Goal: Task Accomplishment & Management: Manage account settings

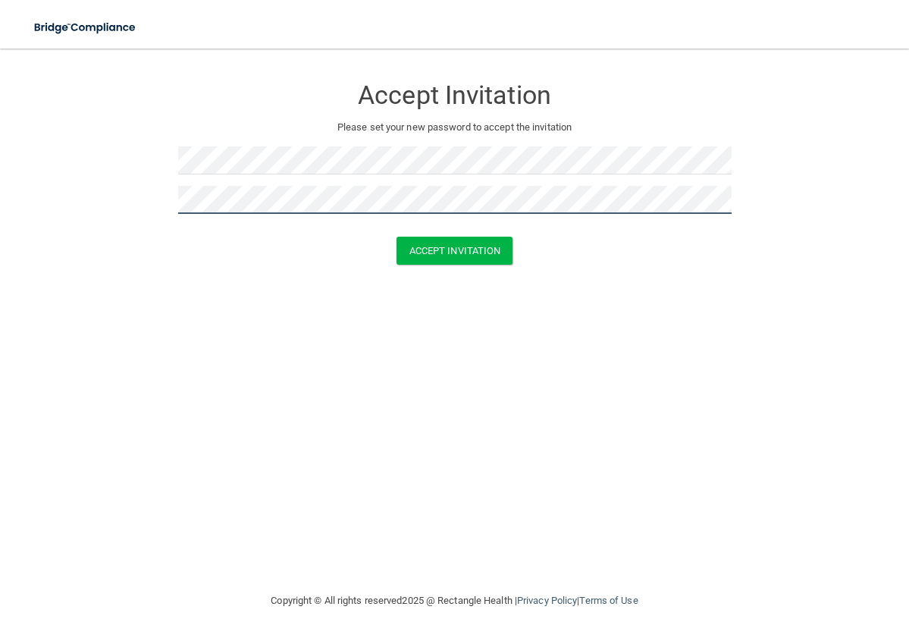
click at [397, 237] on button "Accept Invitation" at bounding box center [455, 251] width 117 height 28
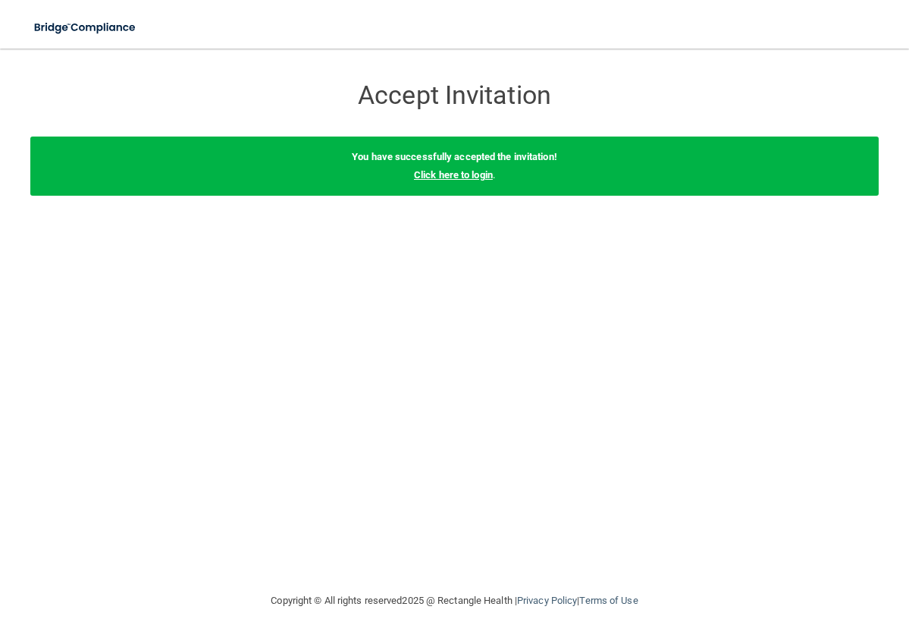
click at [436, 171] on link "Click here to login" at bounding box center [453, 174] width 79 height 11
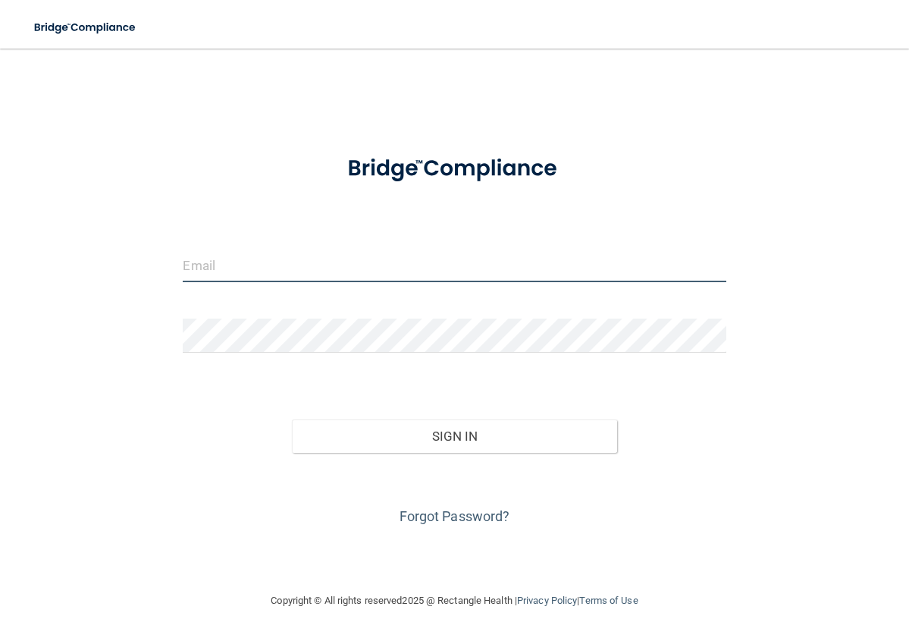
click at [259, 269] on input "email" at bounding box center [454, 265] width 543 height 34
click at [190, 263] on input "[EMAIL_ADDRESS][DOMAIN_NAME]" at bounding box center [454, 265] width 543 height 34
type input "[EMAIL_ADDRESS][DOMAIN_NAME]"
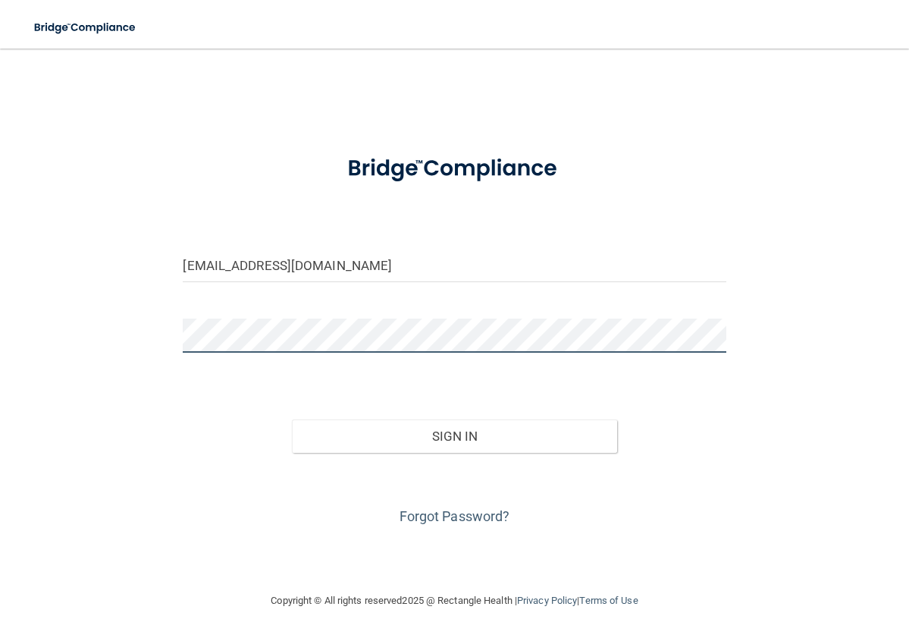
click at [292, 419] on button "Sign In" at bounding box center [455, 435] width 326 height 33
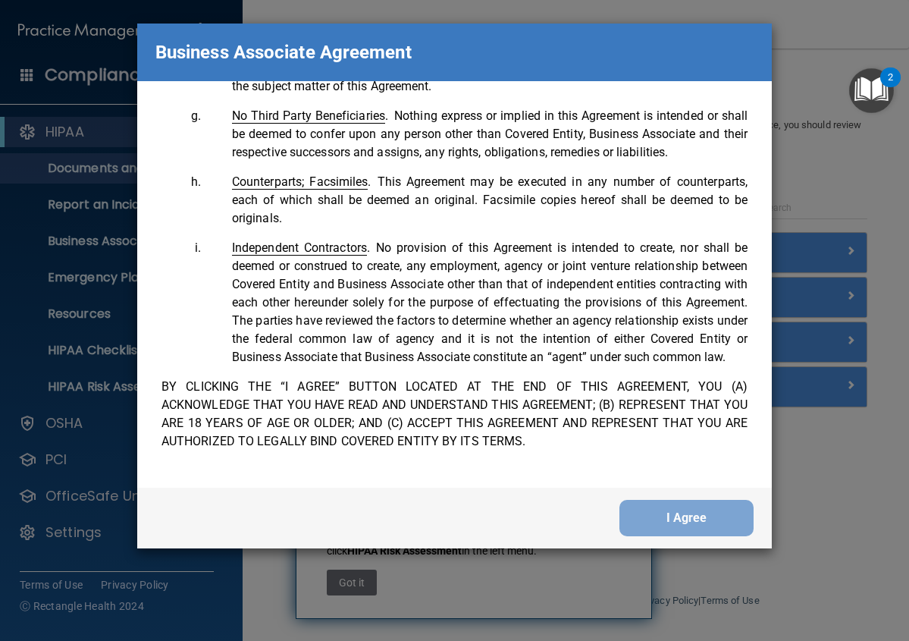
scroll to position [3716, 0]
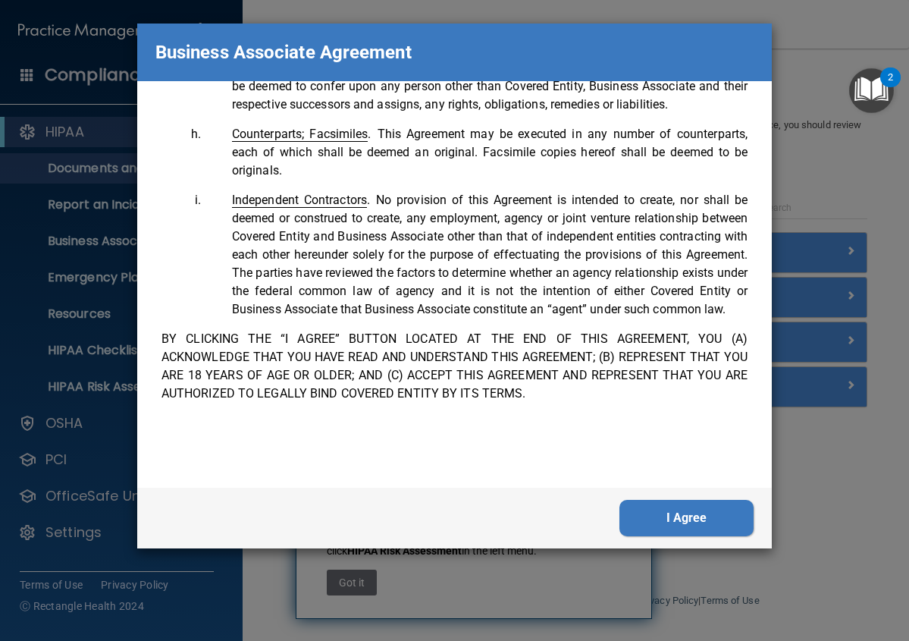
click at [677, 515] on button "I Agree" at bounding box center [687, 518] width 134 height 36
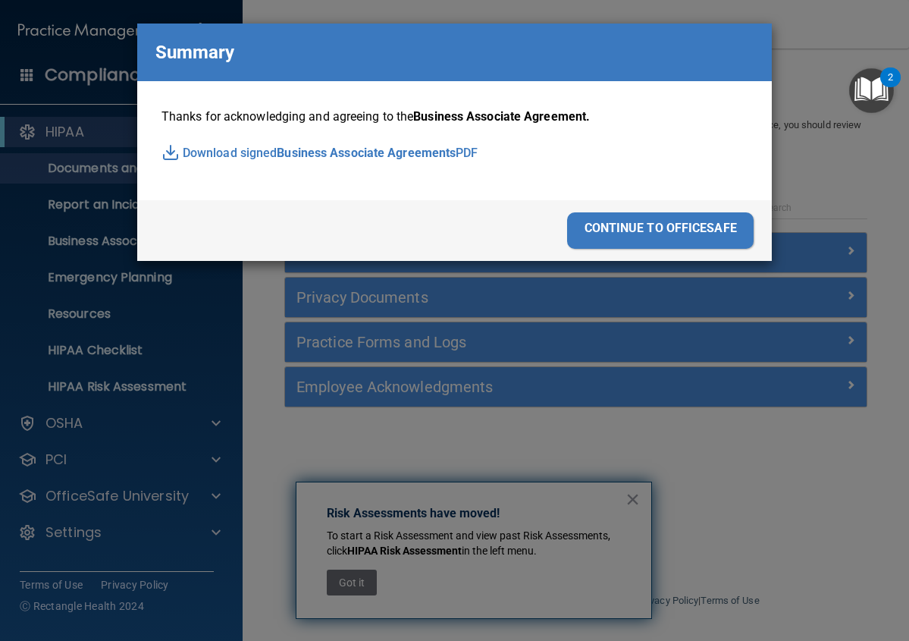
click at [623, 227] on div "continue to officesafe" at bounding box center [660, 230] width 187 height 36
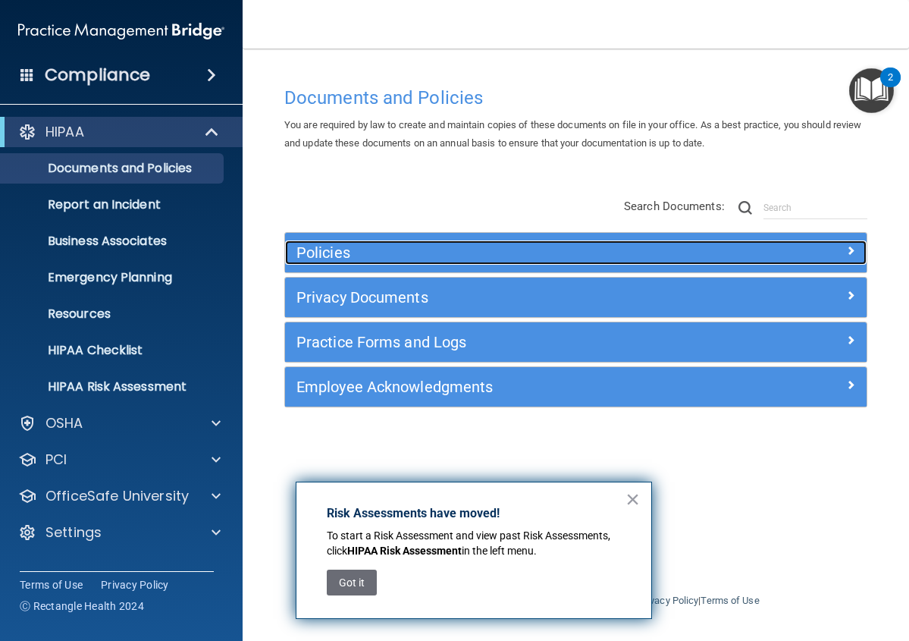
click at [406, 262] on div "Policies" at bounding box center [503, 252] width 436 height 24
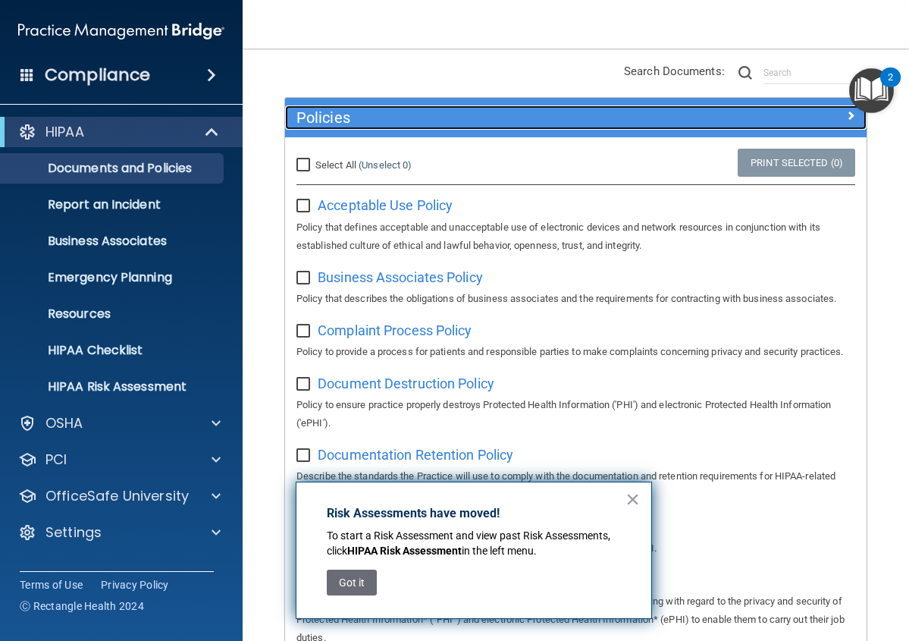
scroll to position [152, 0]
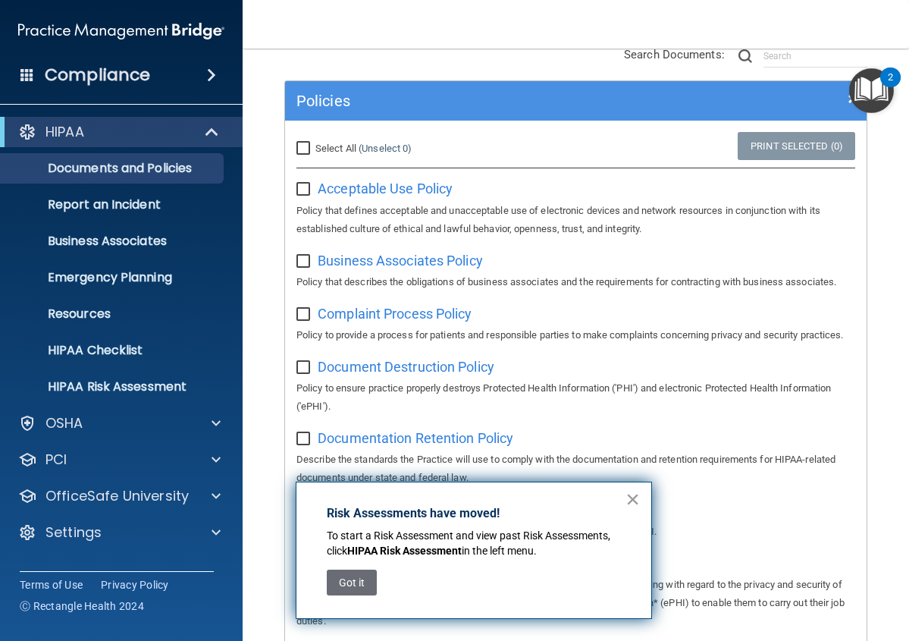
click at [629, 499] on button "×" at bounding box center [633, 499] width 14 height 24
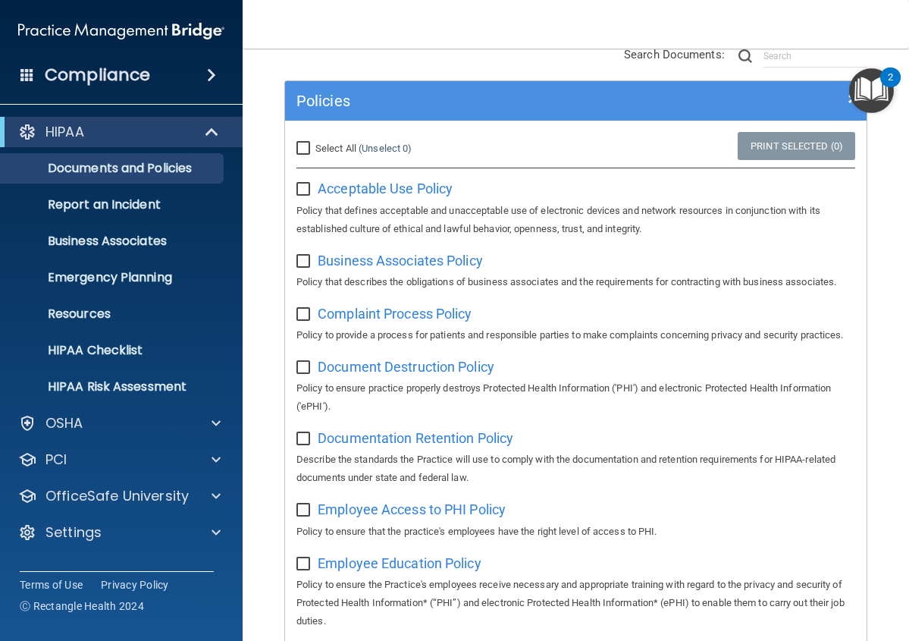
click at [302, 144] on input "Select All (Unselect 0) Unselect All" at bounding box center [305, 149] width 17 height 12
checkbox input "true"
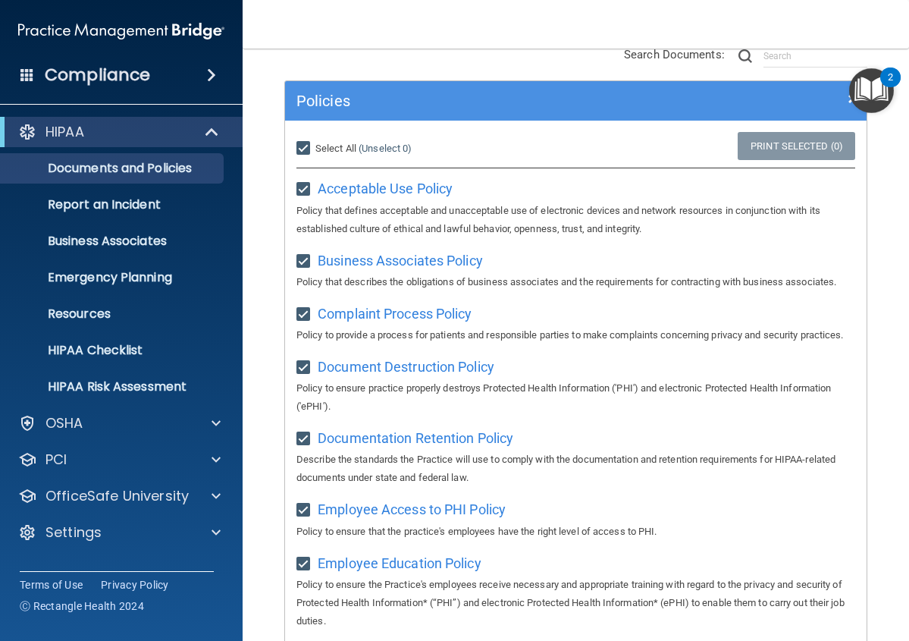
checkbox input "true"
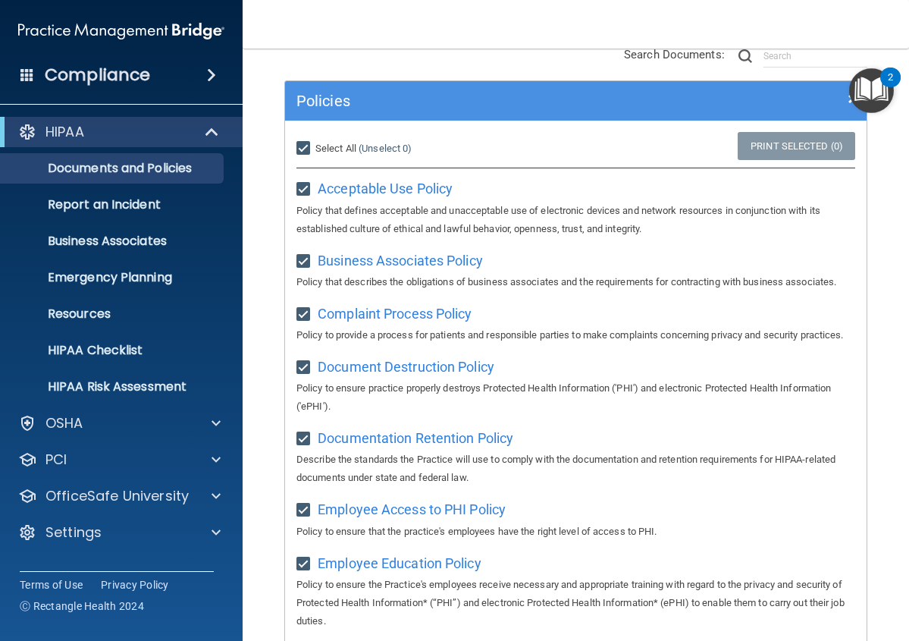
checkbox input "true"
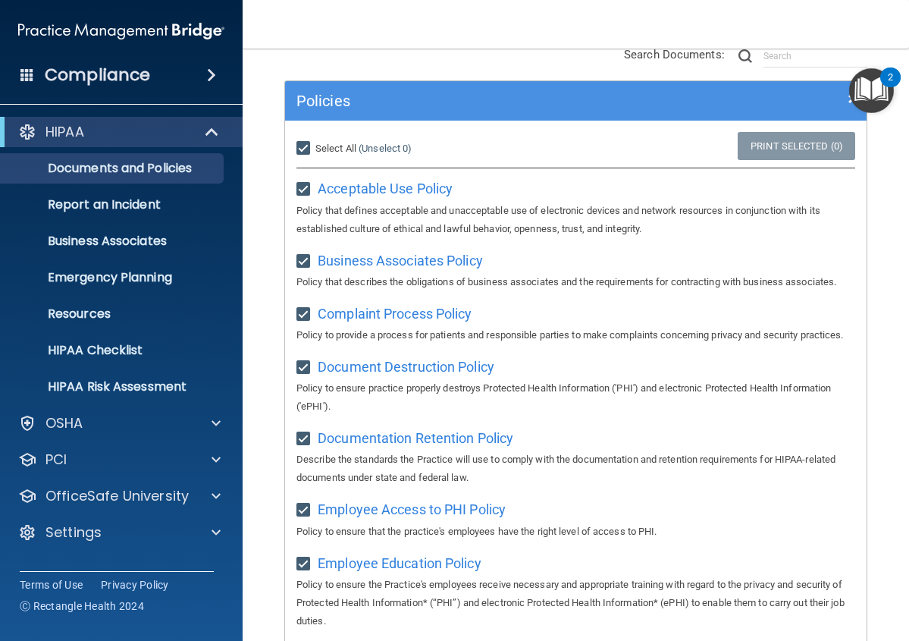
checkbox input "true"
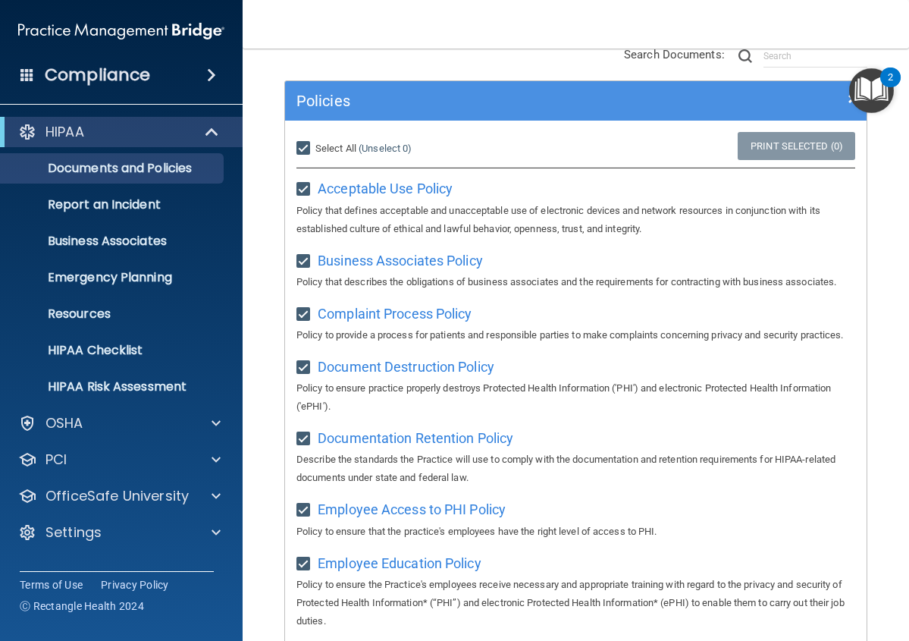
checkbox input "true"
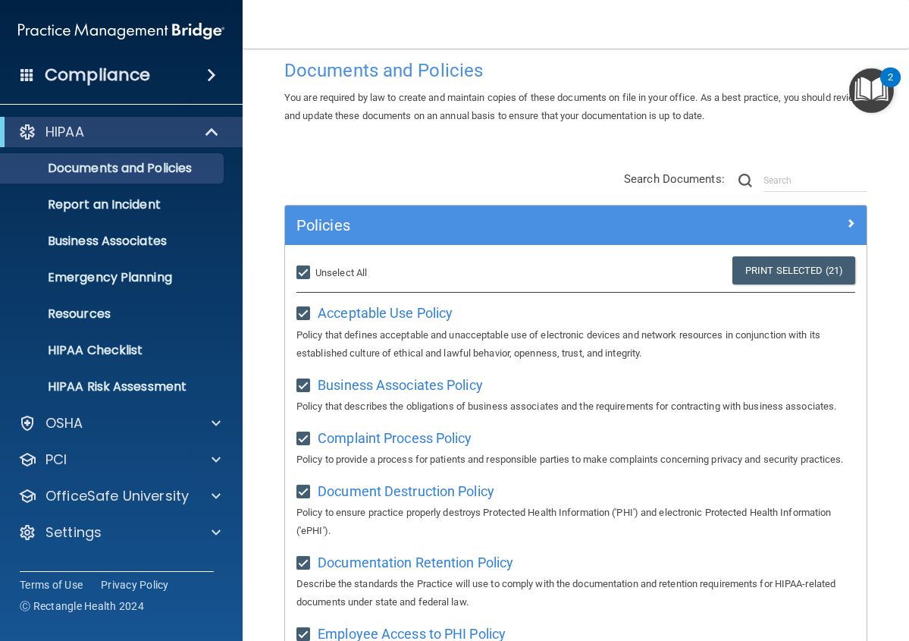
scroll to position [0, 0]
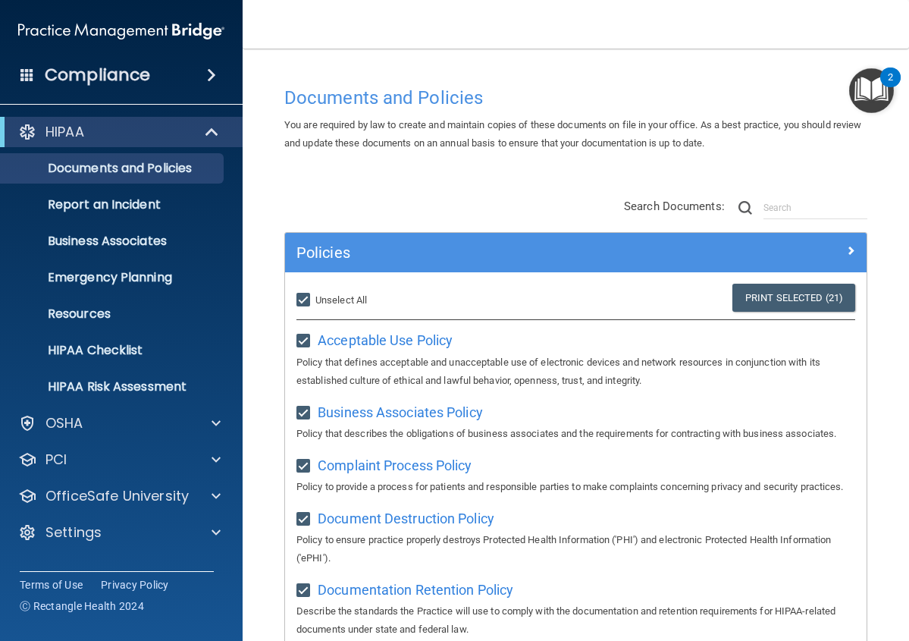
click at [303, 300] on input "Select All (Unselect 21) Unselect All" at bounding box center [305, 300] width 17 height 12
checkbox input "false"
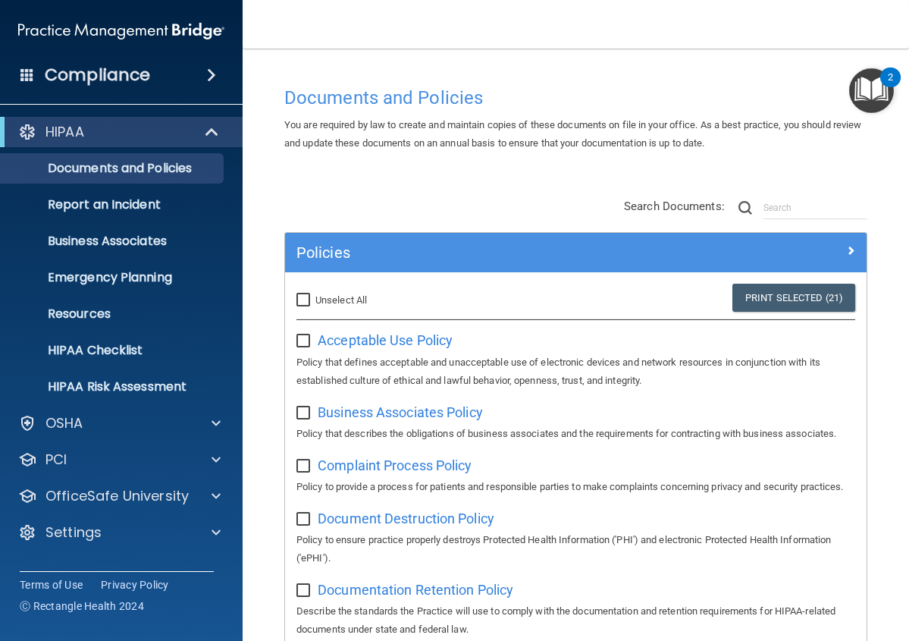
checkbox input "false"
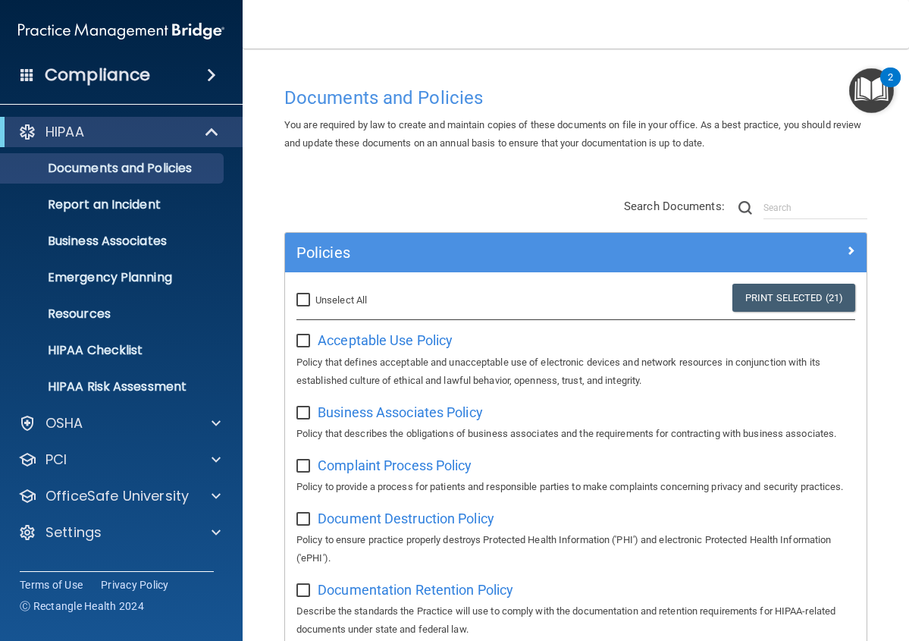
checkbox input "false"
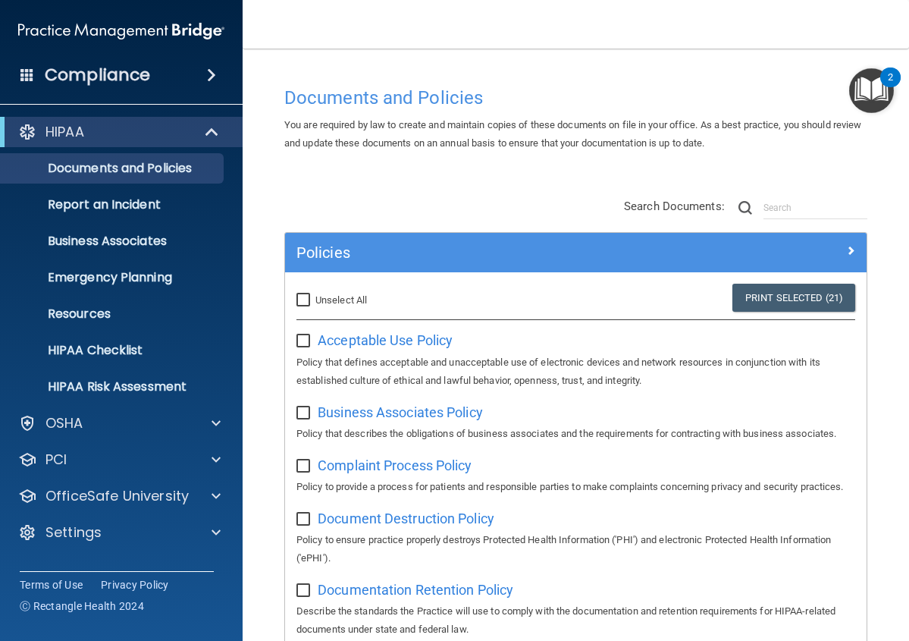
checkbox input "false"
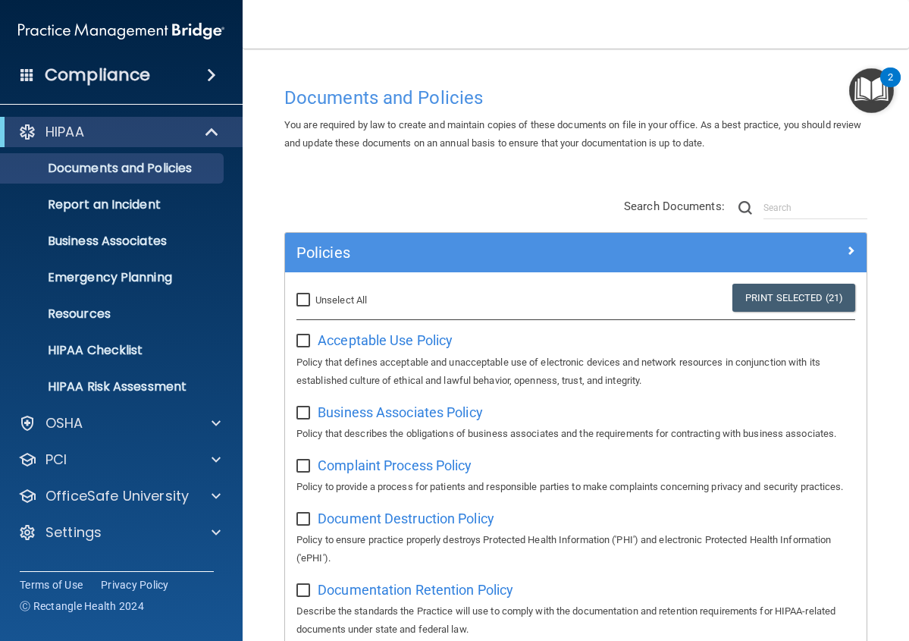
checkbox input "false"
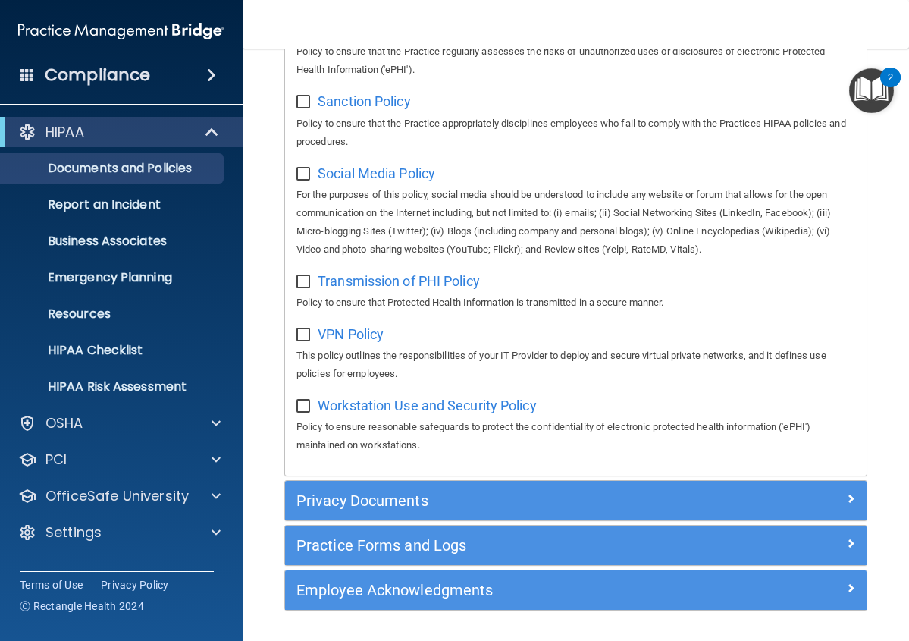
scroll to position [1409, 0]
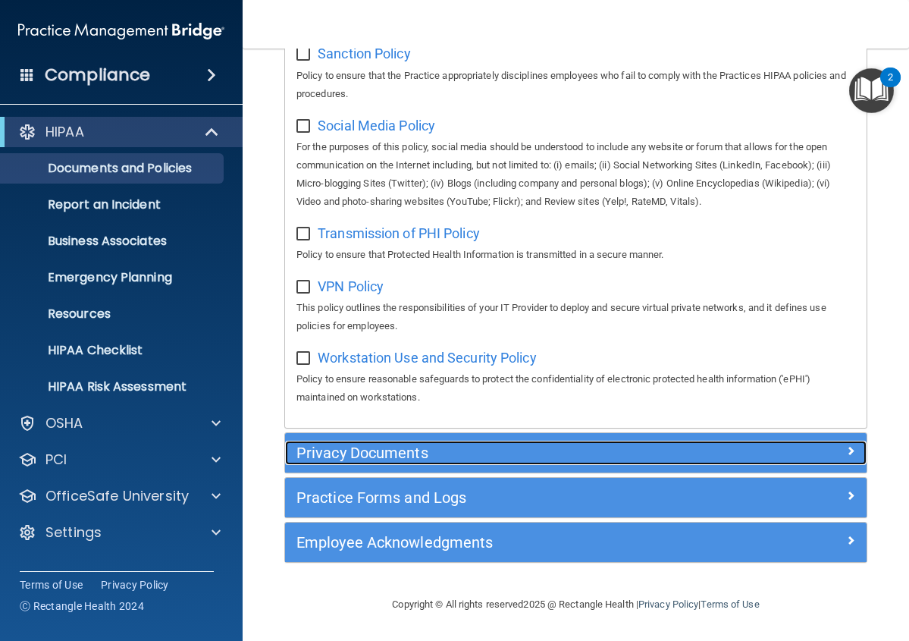
click at [412, 455] on h5 "Privacy Documents" at bounding box center [503, 452] width 413 height 17
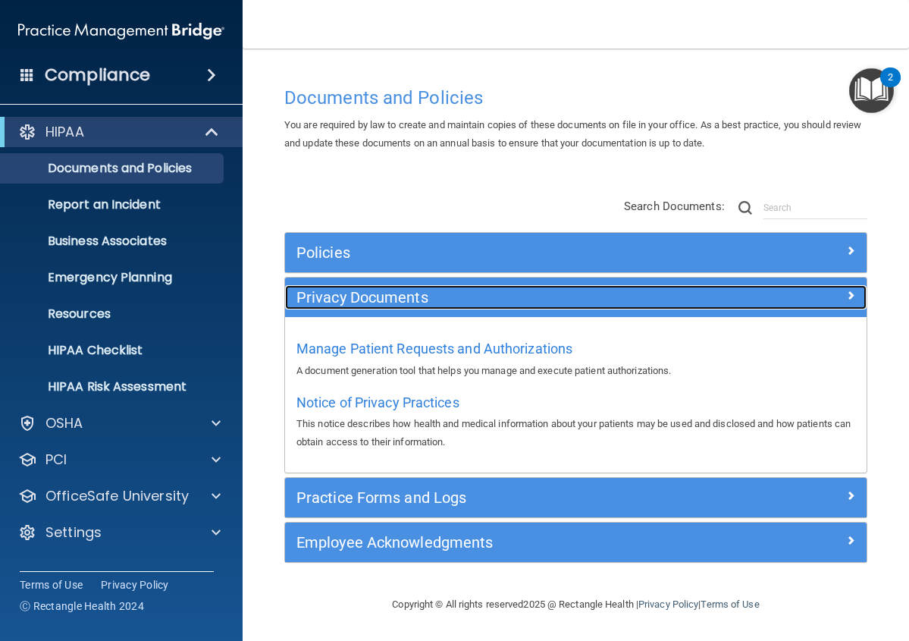
scroll to position [0, 0]
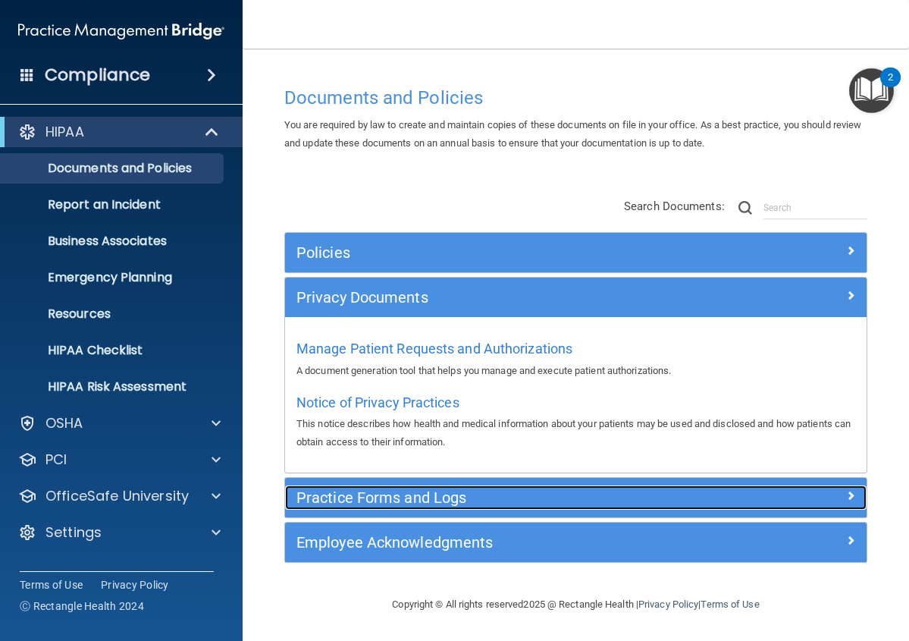
click at [396, 492] on h5 "Practice Forms and Logs" at bounding box center [503, 497] width 413 height 17
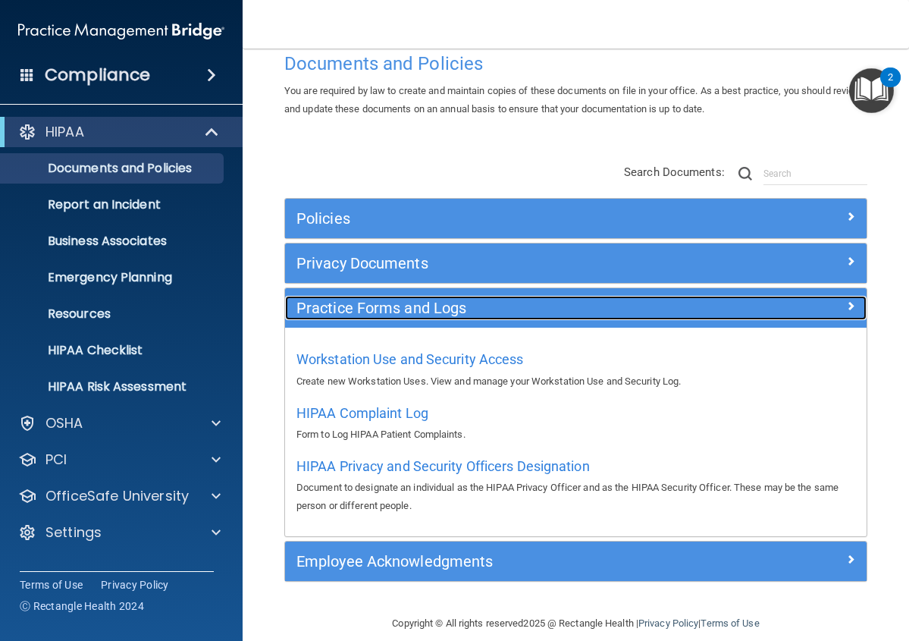
scroll to position [53, 0]
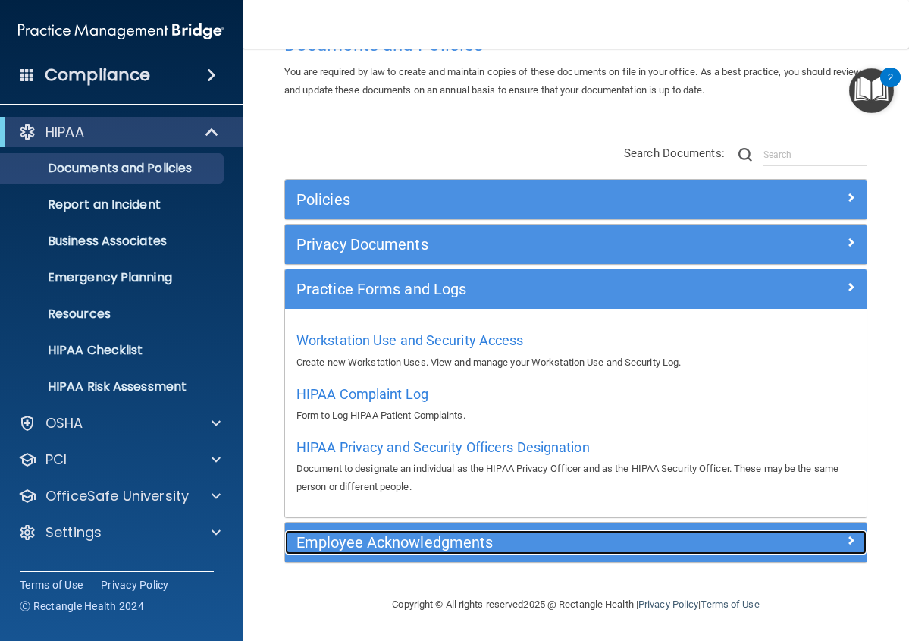
click at [373, 546] on h5 "Employee Acknowledgments" at bounding box center [503, 542] width 413 height 17
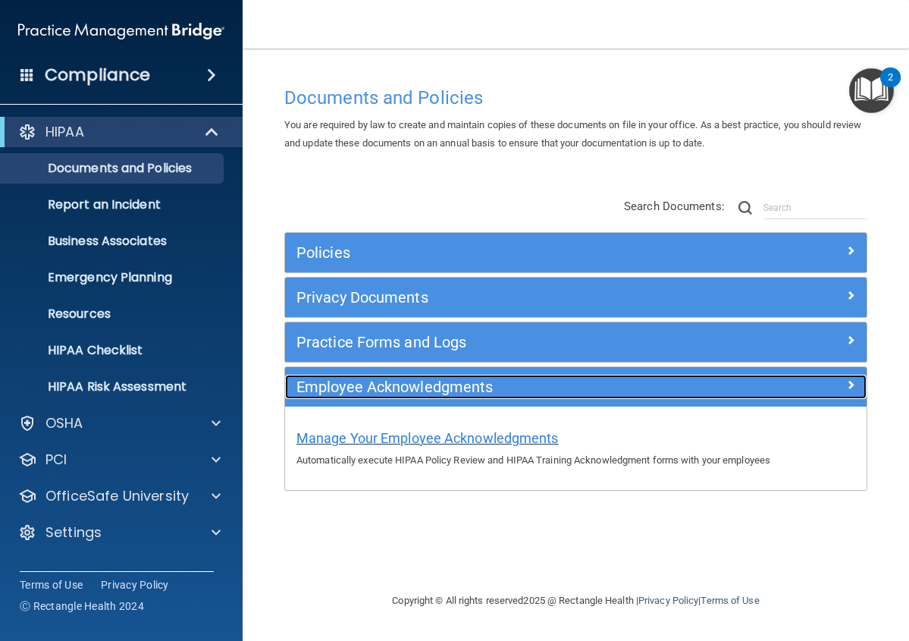
scroll to position [0, 0]
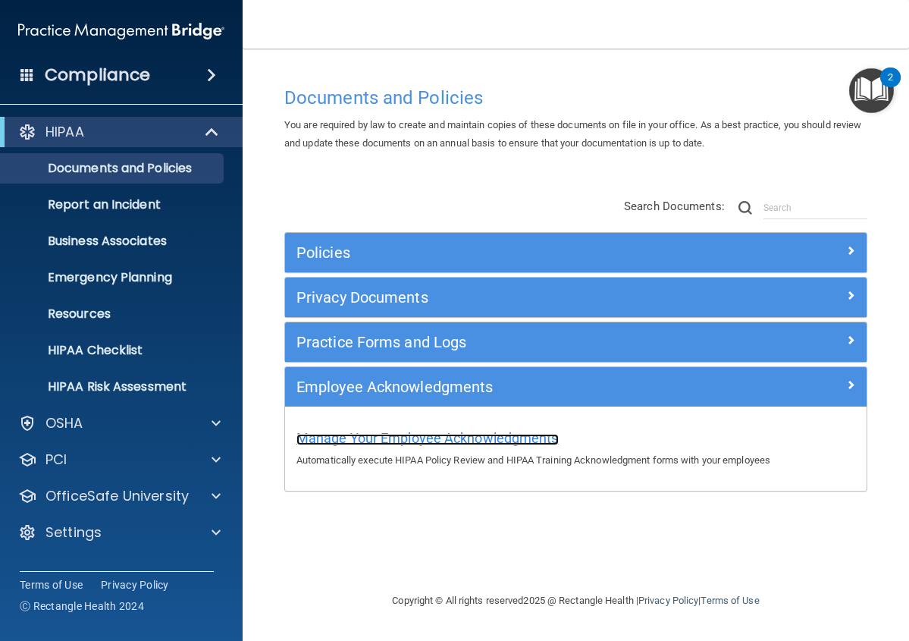
click at [342, 431] on span "Manage Your Employee Acknowledgments" at bounding box center [428, 438] width 262 height 16
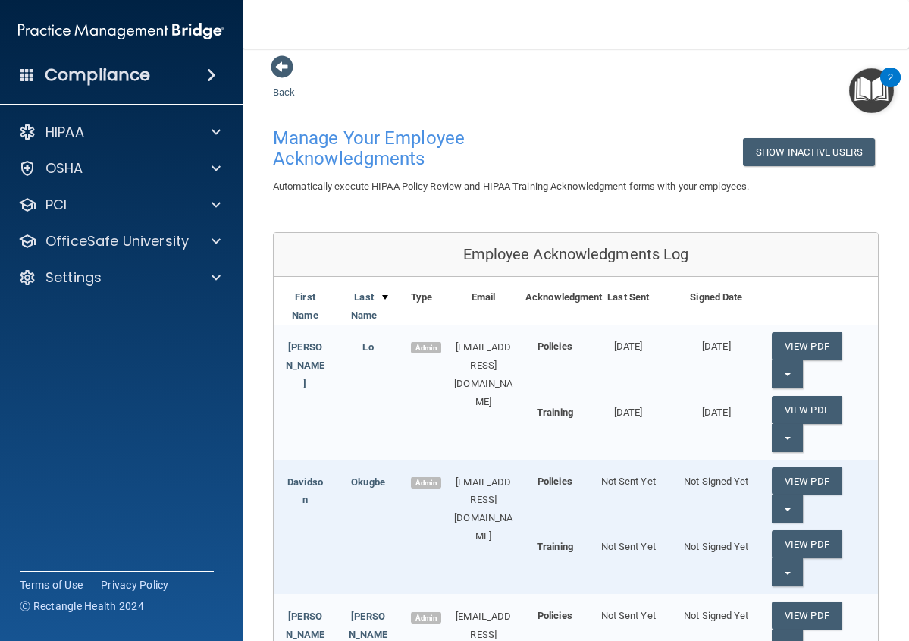
scroll to position [8, 0]
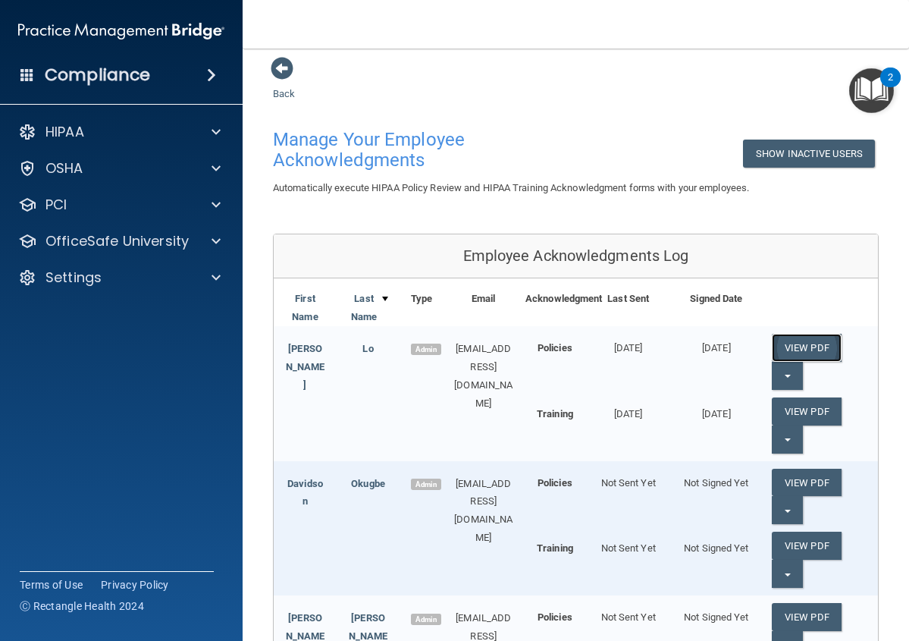
click at [795, 355] on link "View PDF" at bounding box center [807, 348] width 70 height 28
click at [773, 381] on button "Split button!" at bounding box center [787, 376] width 31 height 28
click at [777, 406] on link "Update Acknowledgment" at bounding box center [842, 406] width 140 height 23
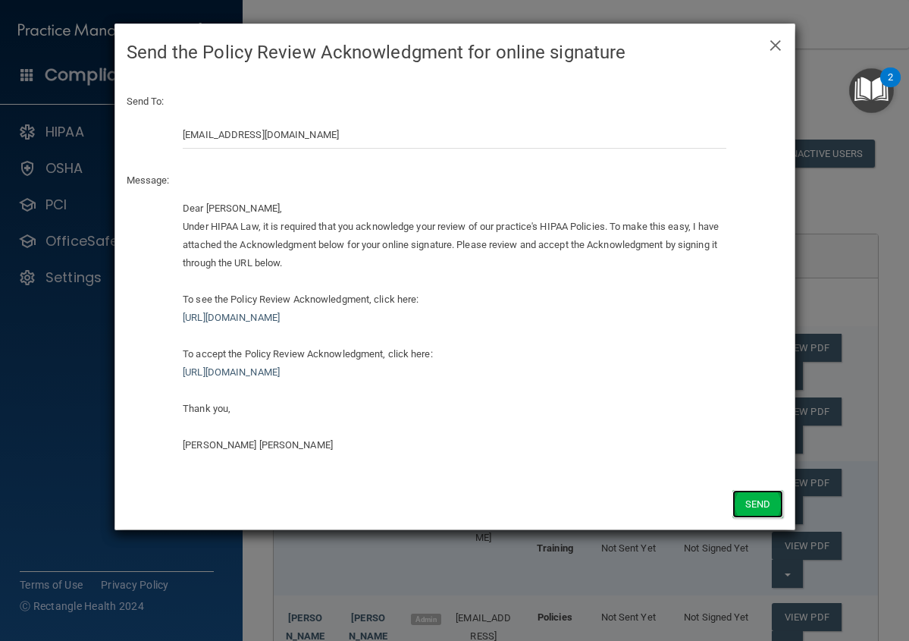
click at [749, 510] on button "Send" at bounding box center [758, 504] width 50 height 28
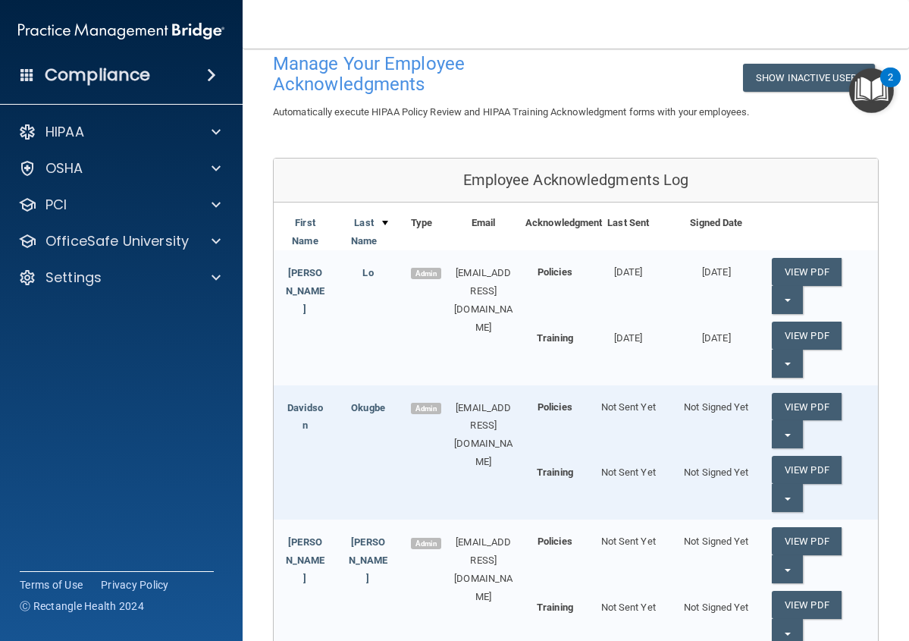
scroll to position [159, 0]
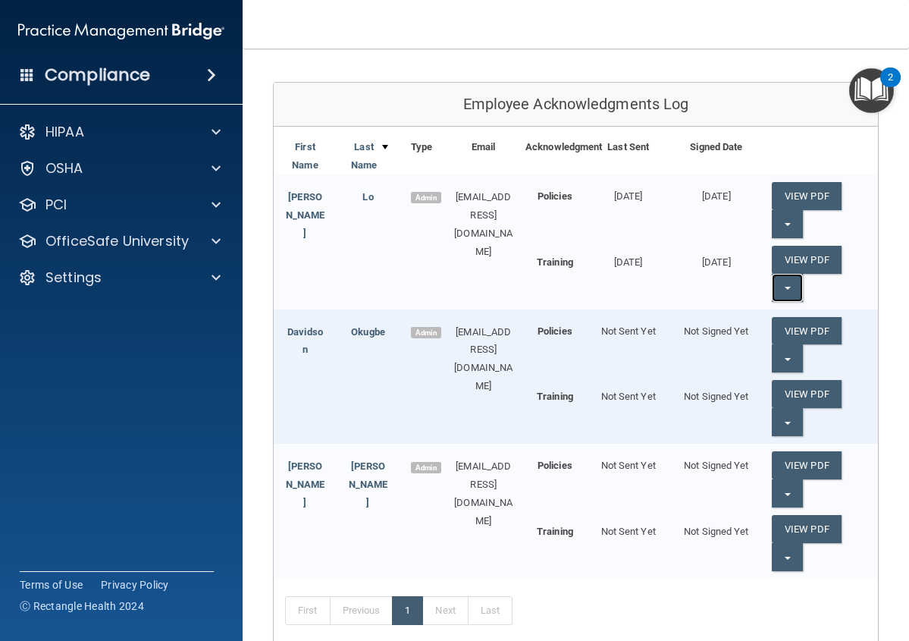
click at [772, 284] on button "Split button!" at bounding box center [787, 288] width 31 height 28
click at [786, 322] on link "Update Acknowledgment" at bounding box center [842, 318] width 140 height 23
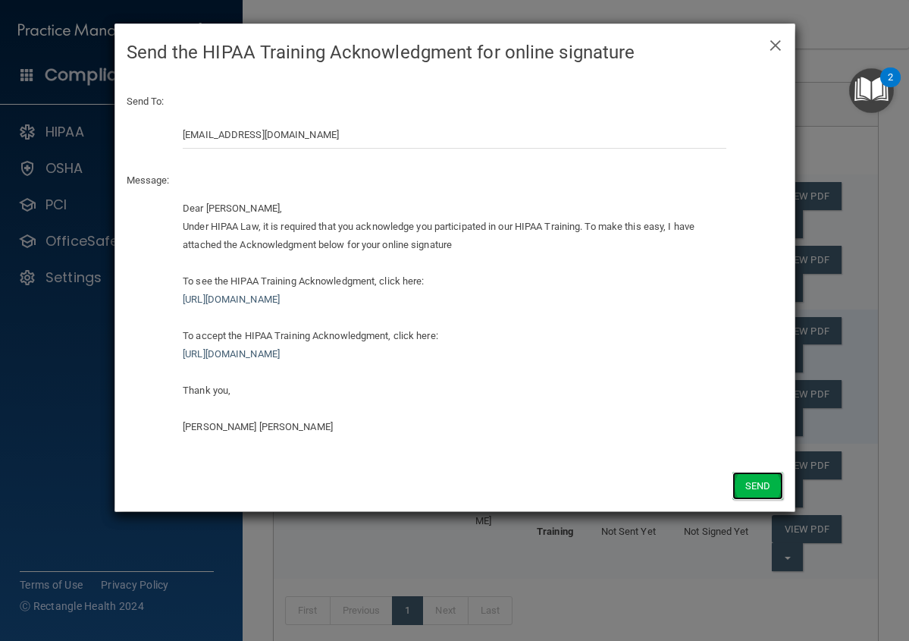
click at [760, 482] on button "Send" at bounding box center [758, 486] width 50 height 28
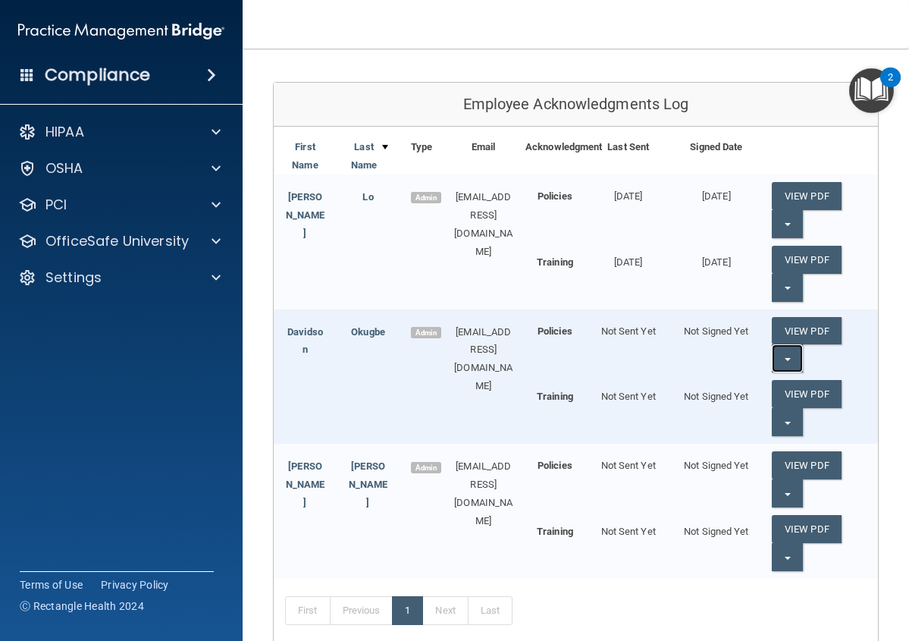
click at [785, 359] on span "button" at bounding box center [788, 359] width 6 height 3
click at [782, 496] on button "Split button!" at bounding box center [787, 493] width 31 height 28
click at [778, 527] on link "Send Acknowledgment" at bounding box center [837, 524] width 131 height 23
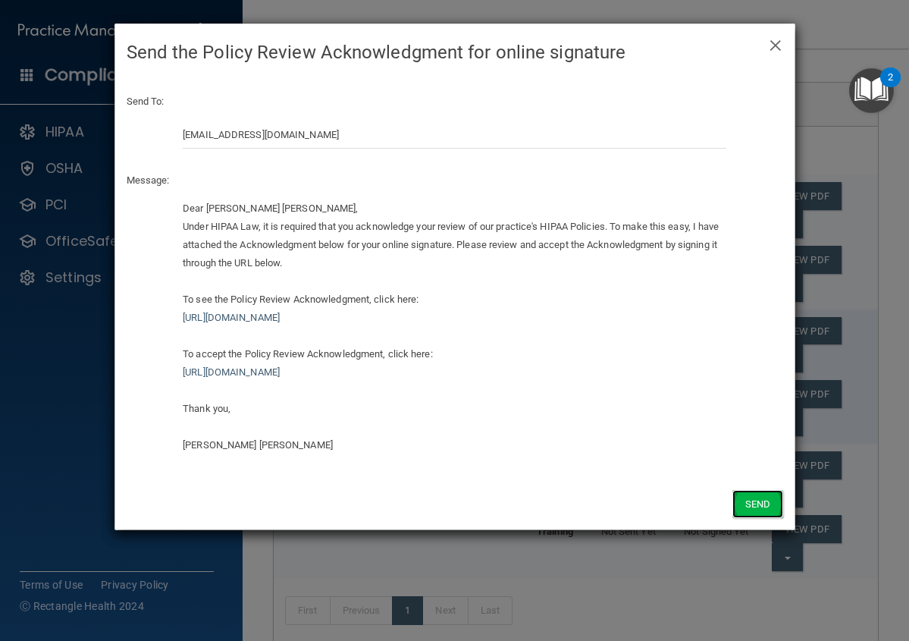
click at [755, 502] on button "Send" at bounding box center [758, 504] width 50 height 28
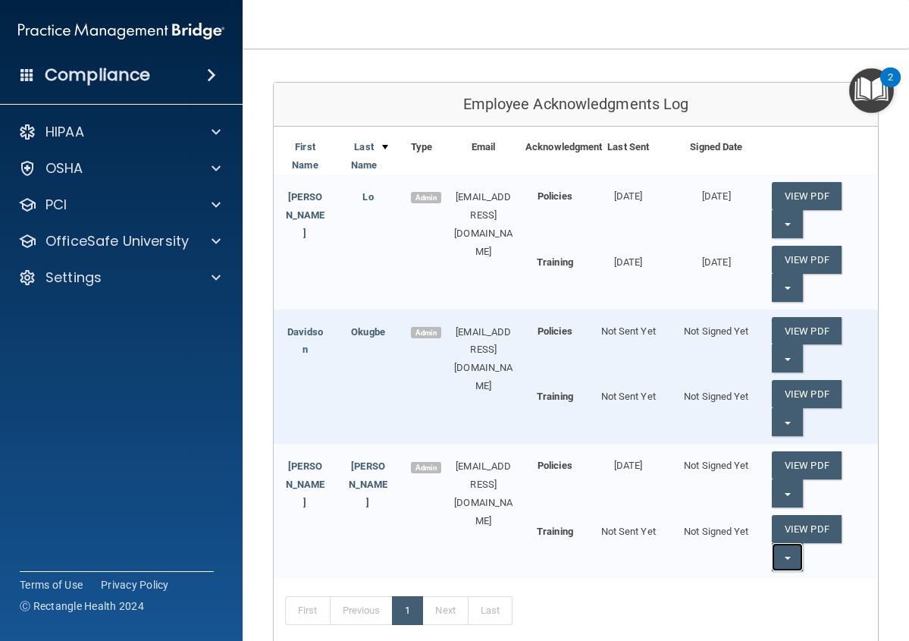
click at [774, 557] on button "Split button!" at bounding box center [787, 557] width 31 height 28
click at [802, 592] on link "Send Acknowledgment PDF" at bounding box center [848, 587] width 152 height 23
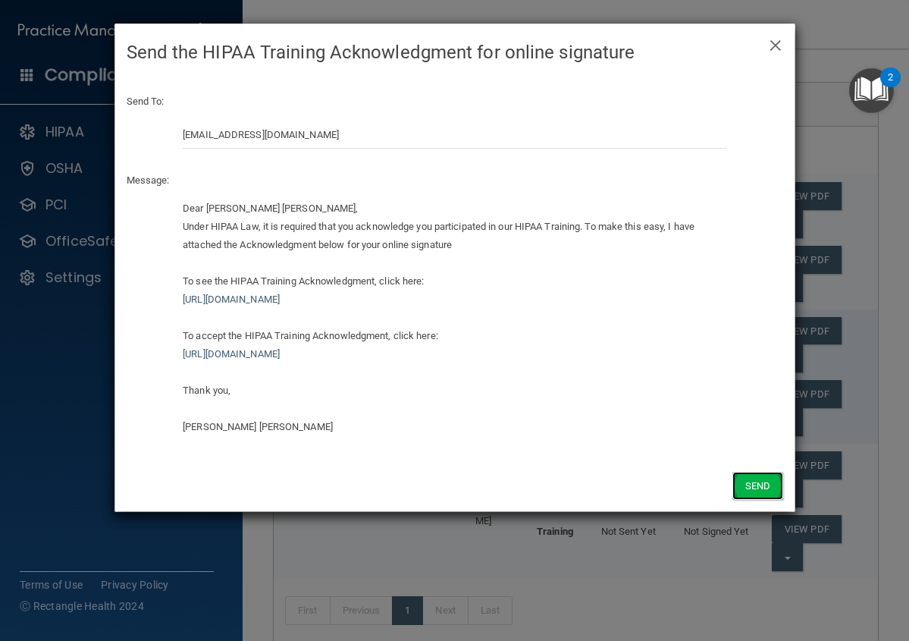
click at [745, 485] on button "Send" at bounding box center [758, 486] width 50 height 28
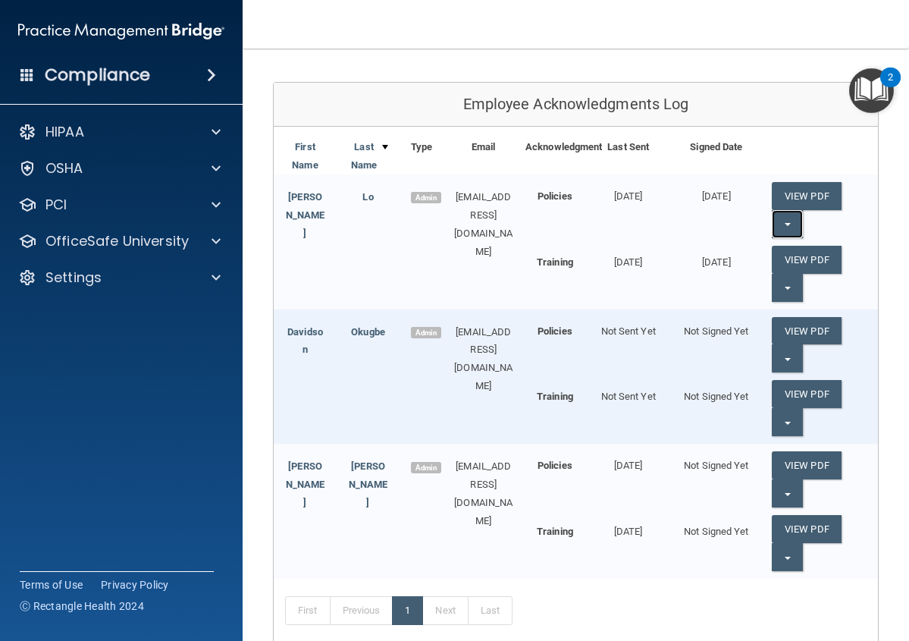
click at [789, 227] on button "Split button!" at bounding box center [787, 224] width 31 height 28
click at [777, 262] on link "Update Acknowledgment" at bounding box center [842, 254] width 140 height 23
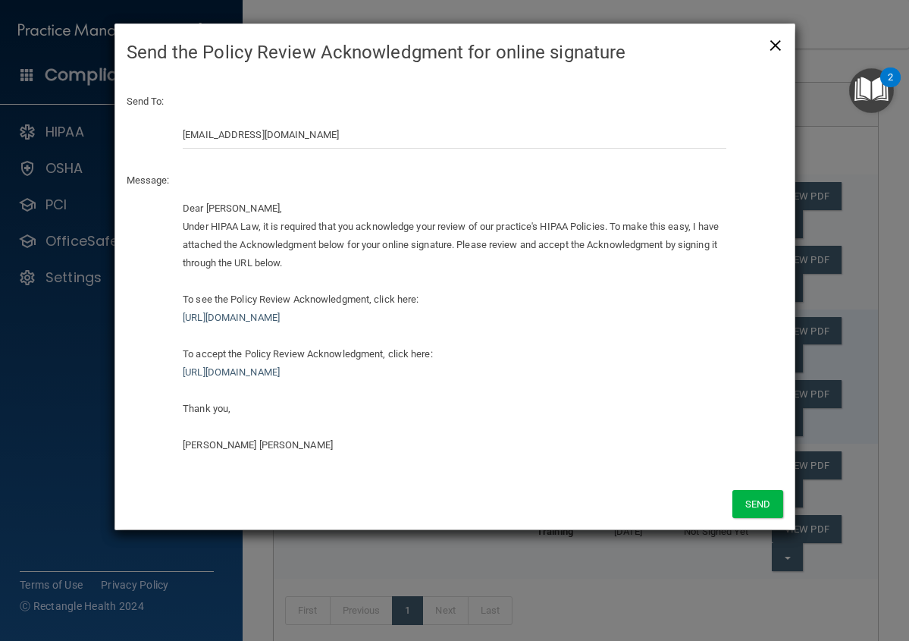
click at [774, 43] on span "×" at bounding box center [776, 43] width 14 height 30
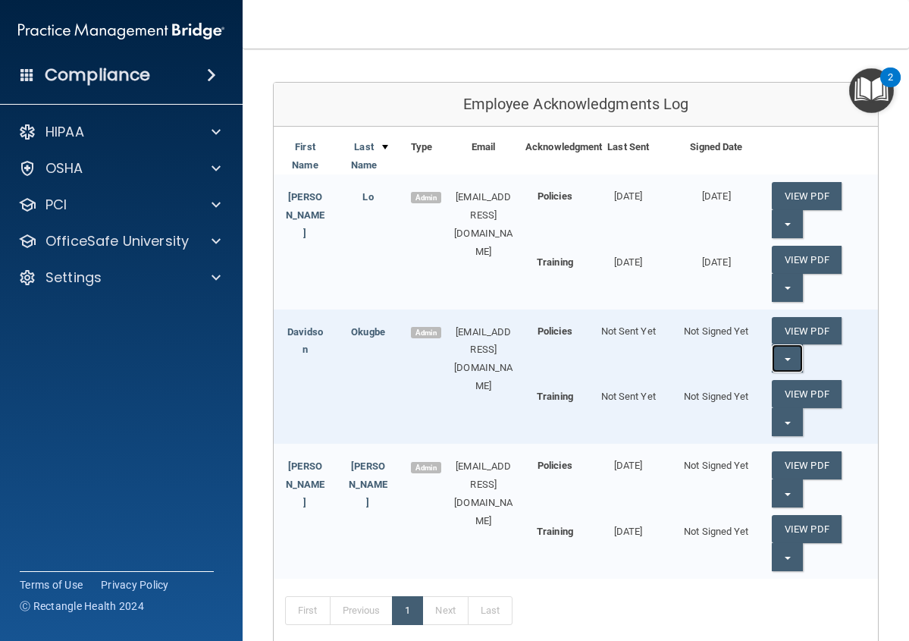
click at [785, 359] on span "button" at bounding box center [788, 359] width 6 height 3
click at [777, 394] on link "Send Acknowledgment" at bounding box center [837, 389] width 131 height 23
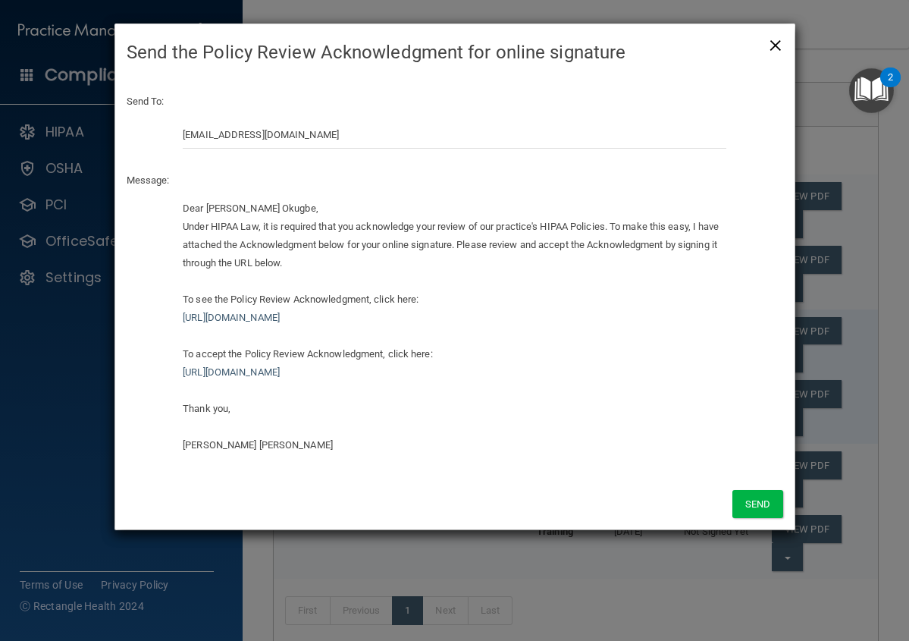
click at [777, 51] on span "×" at bounding box center [776, 43] width 14 height 30
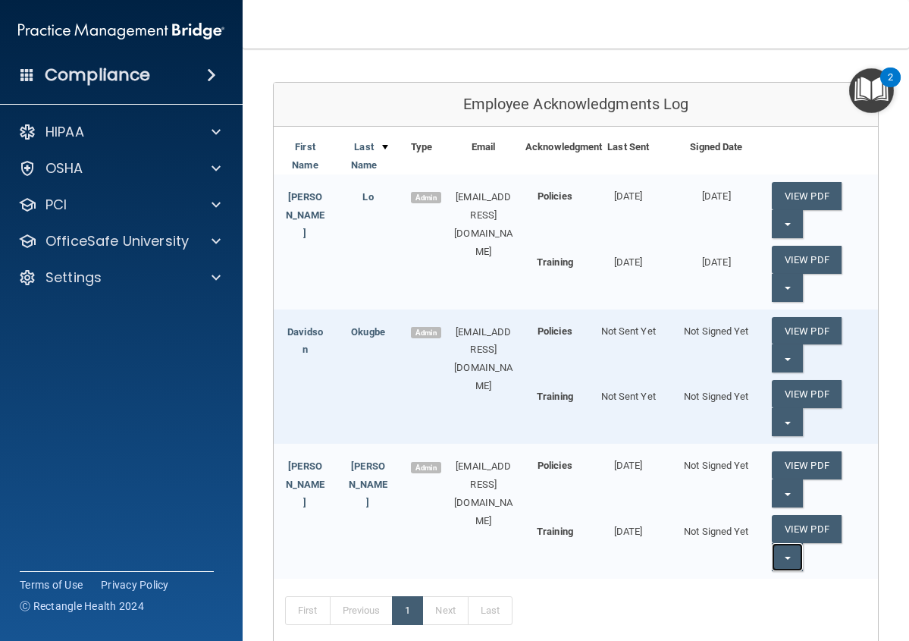
click at [783, 557] on button "Split button!" at bounding box center [787, 557] width 31 height 28
click at [792, 469] on link "View PDF" at bounding box center [807, 465] width 70 height 28
click at [809, 463] on link "View PDF" at bounding box center [807, 465] width 70 height 28
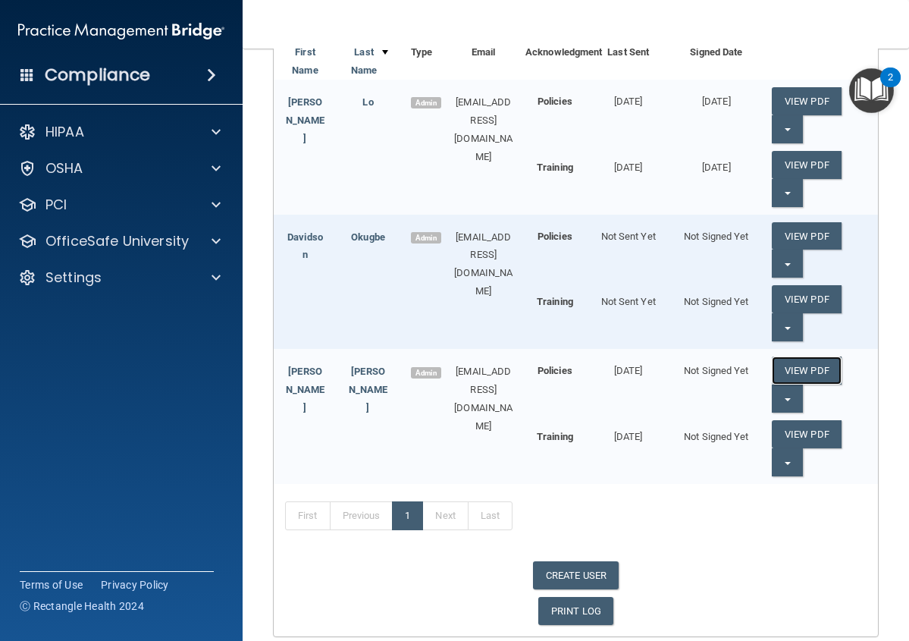
scroll to position [303, 0]
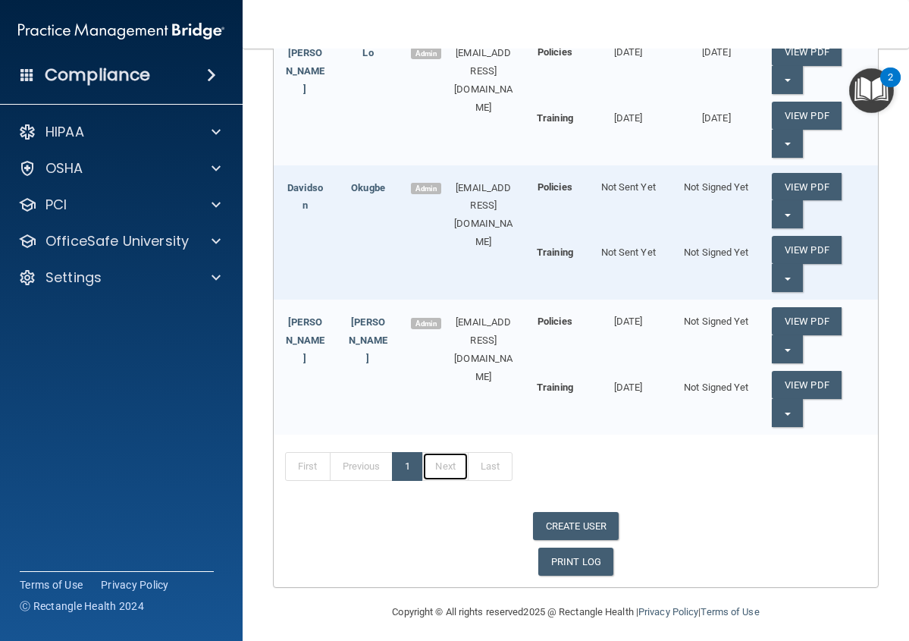
click at [455, 465] on link "Next" at bounding box center [444, 466] width 45 height 29
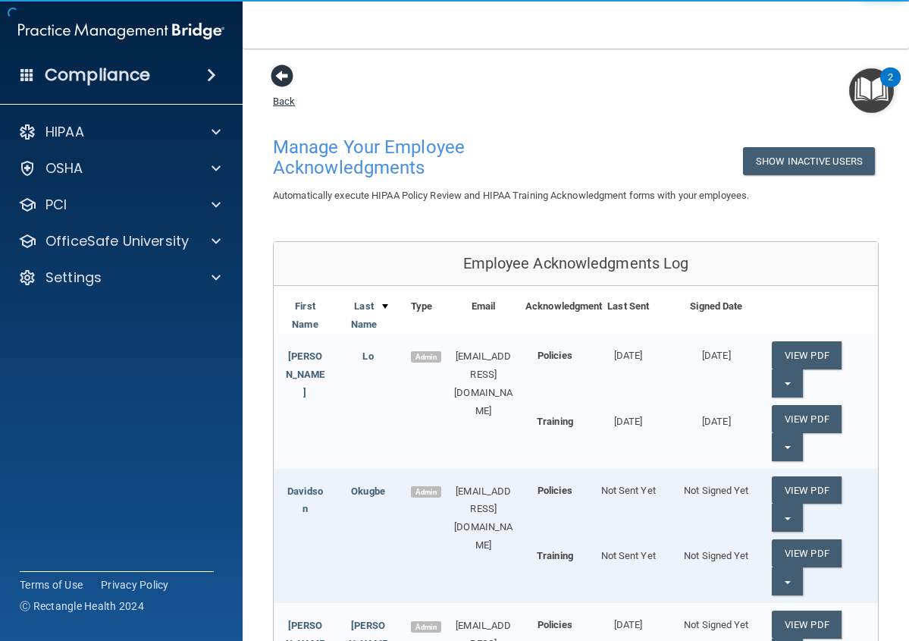
click at [275, 83] on span at bounding box center [282, 75] width 23 height 23
click at [279, 80] on span at bounding box center [282, 75] width 23 height 23
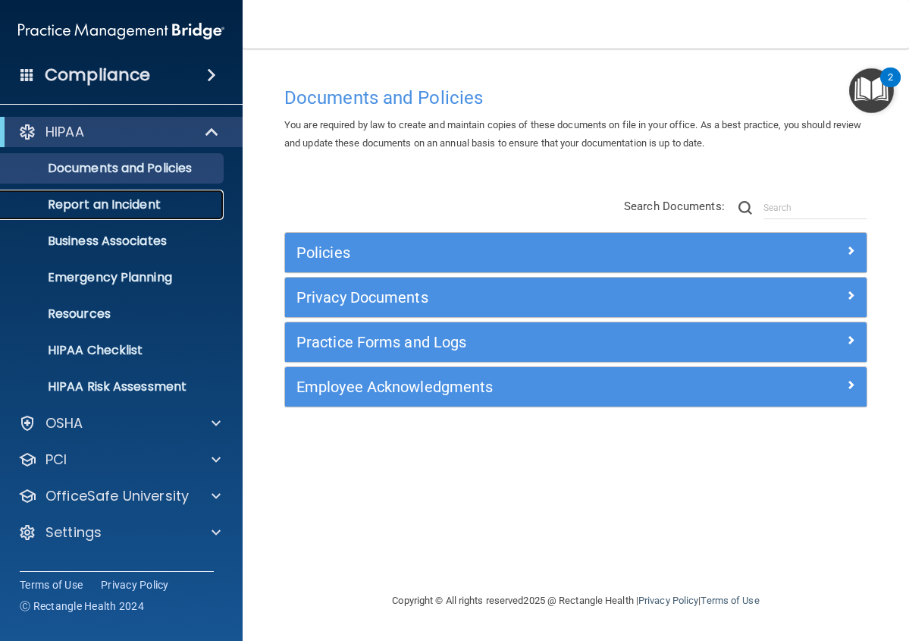
click at [176, 209] on p "Report an Incident" at bounding box center [113, 204] width 207 height 15
